Goal: Find specific page/section: Find specific page/section

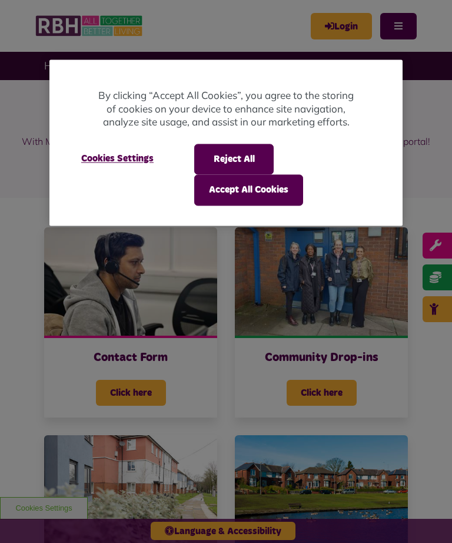
click at [262, 200] on button "Accept All Cookies" at bounding box center [248, 190] width 109 height 31
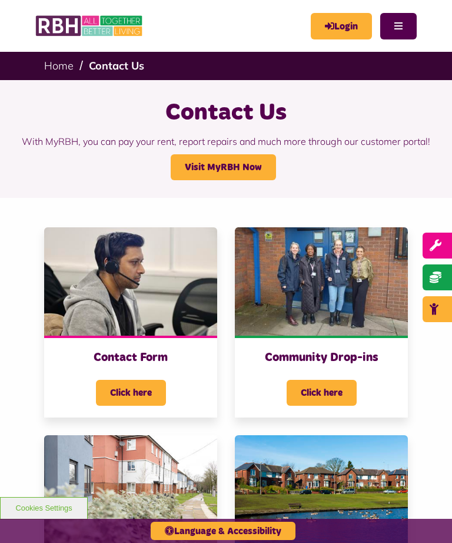
click at [405, 28] on button "Menu" at bounding box center [399, 26] width 37 height 27
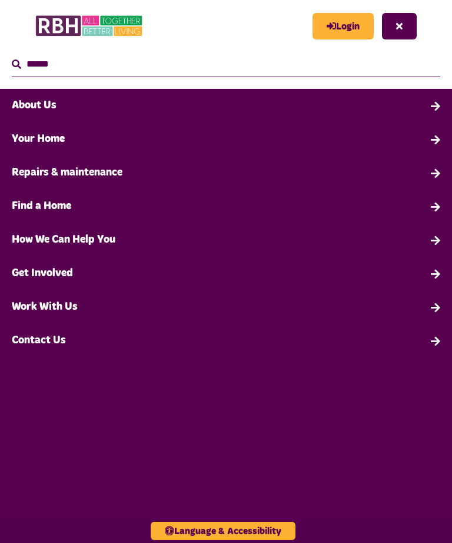
click at [70, 337] on link "Contact Us" at bounding box center [226, 341] width 452 height 34
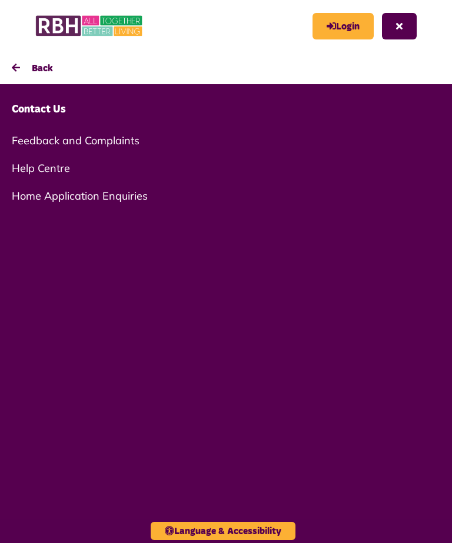
click at [32, 69] on button "Back" at bounding box center [226, 68] width 452 height 32
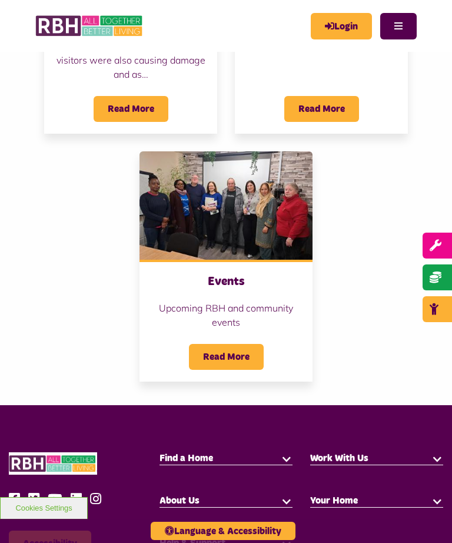
scroll to position [1082, 0]
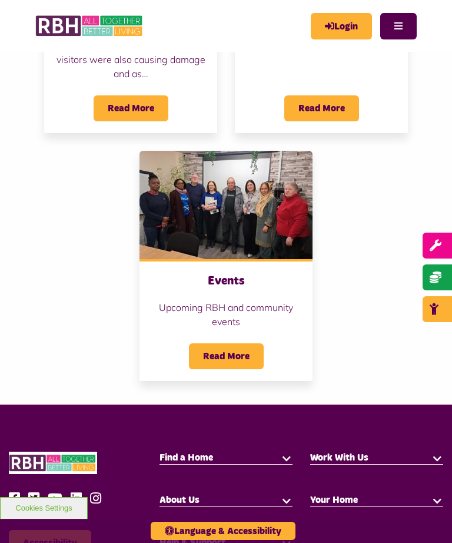
click at [261, 223] on img at bounding box center [226, 205] width 173 height 108
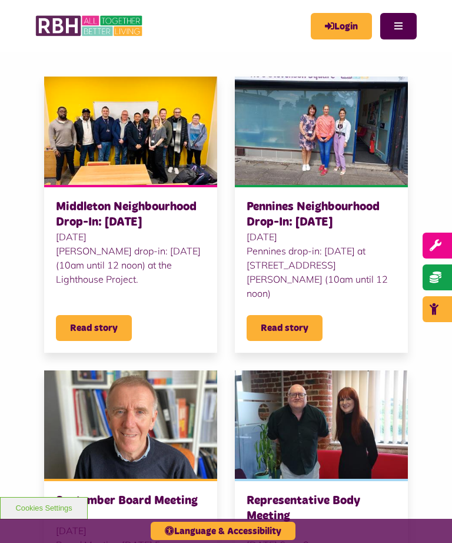
scroll to position [236, 0]
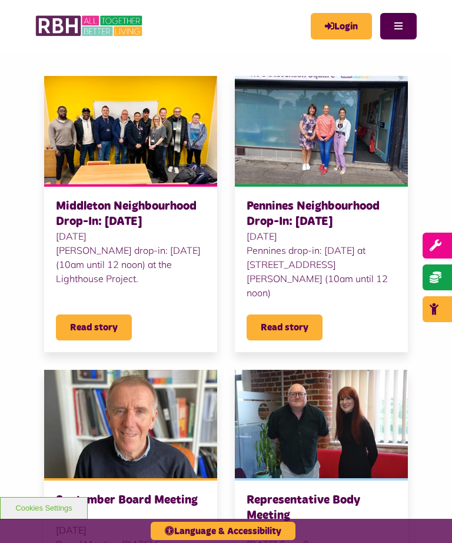
click at [452, 233] on html "MyRBH About Us Contact Us Search" at bounding box center [226, 544] width 452 height 1561
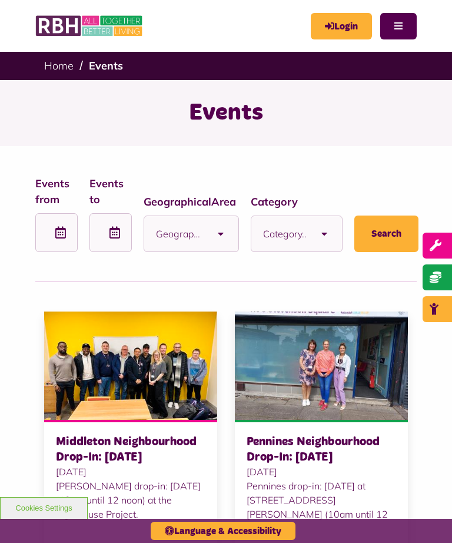
scroll to position [0, 0]
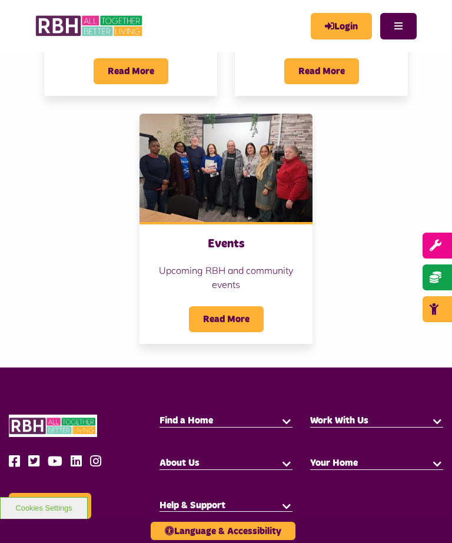
scroll to position [1119, 0]
click at [286, 469] on button "button" at bounding box center [287, 463] width 12 height 12
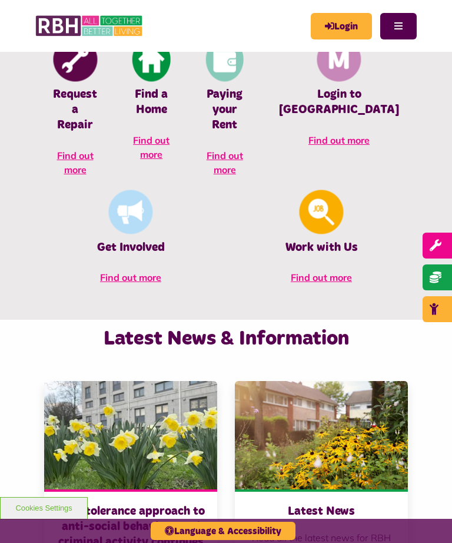
scroll to position [539, 0]
